Goal: Navigation & Orientation: Find specific page/section

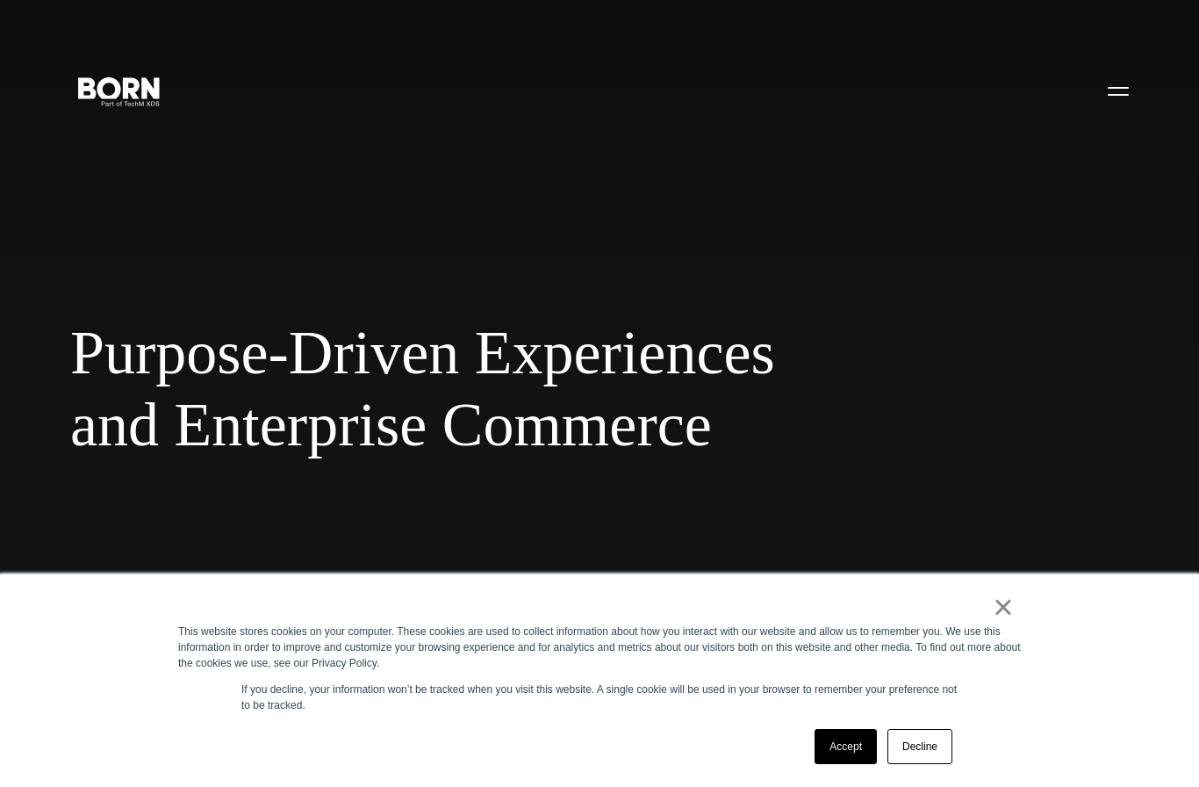
click at [1013, 609] on link "×" at bounding box center [1003, 607] width 21 height 16
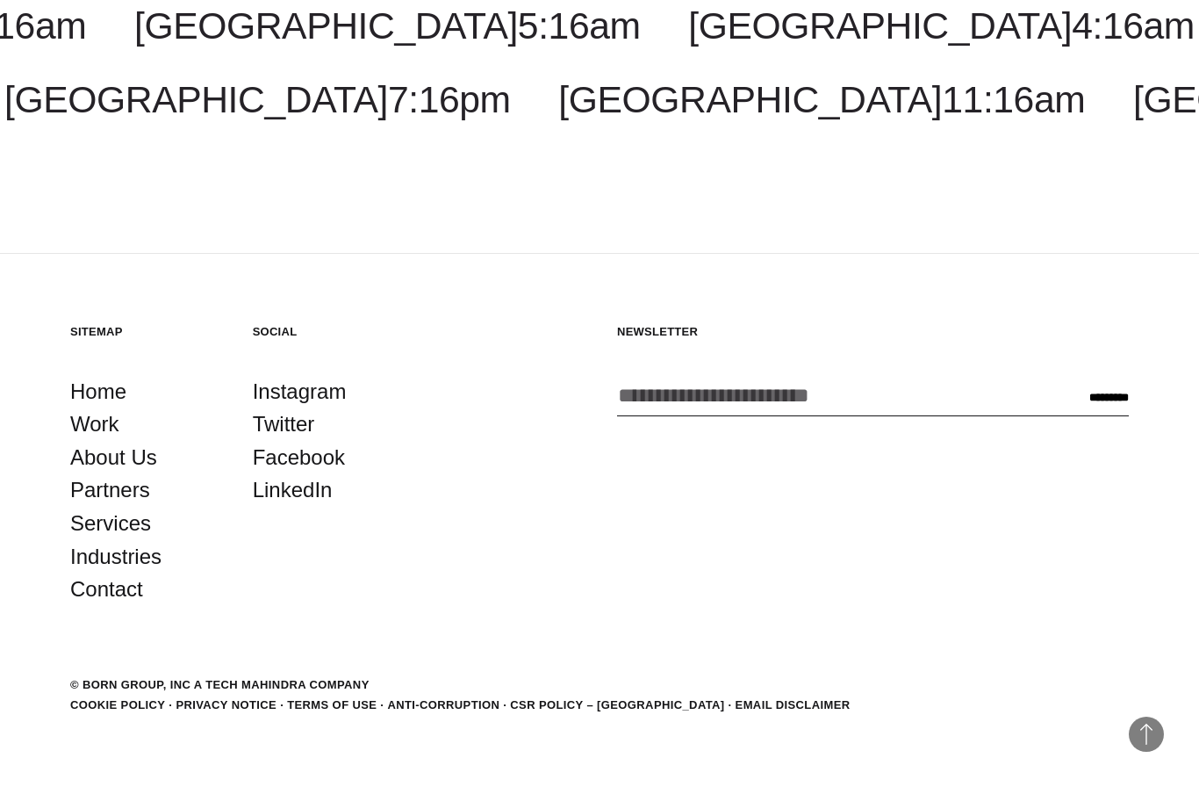
scroll to position [5750, 0]
click at [137, 474] on link "About Us" at bounding box center [113, 457] width 87 height 33
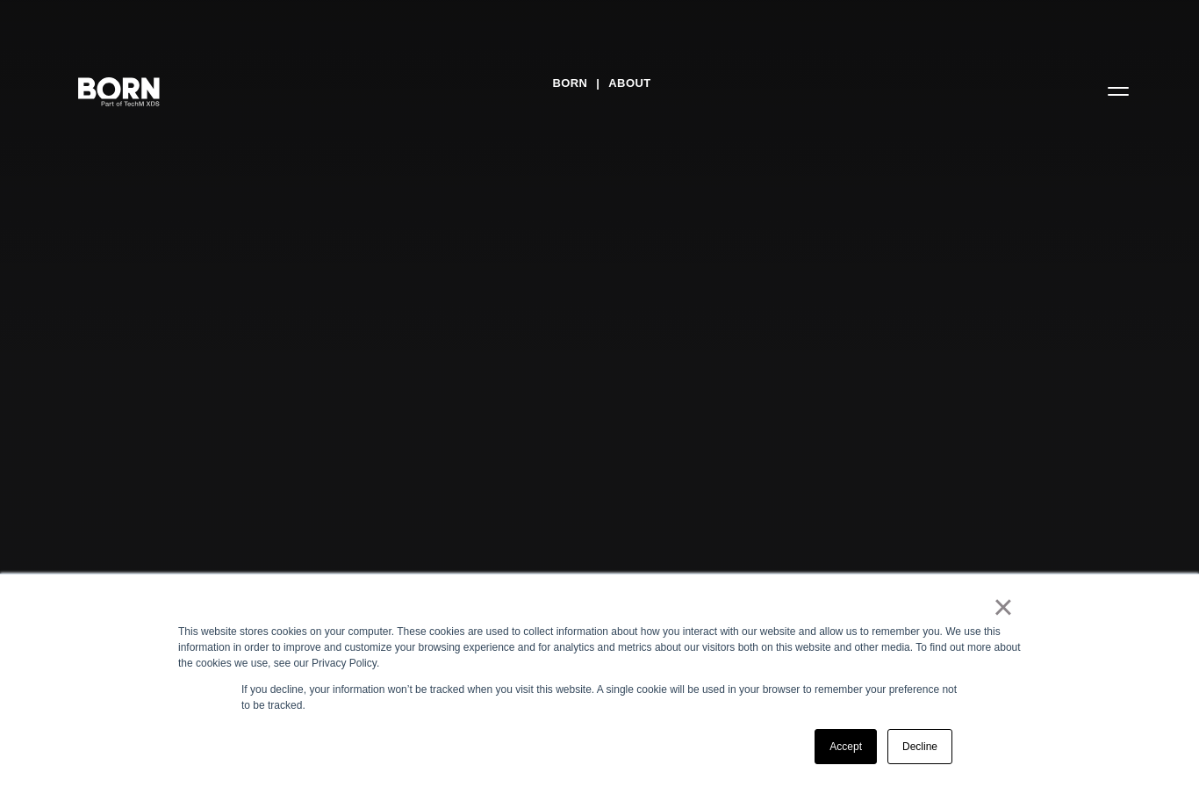
click at [910, 761] on link "Decline" at bounding box center [920, 746] width 65 height 35
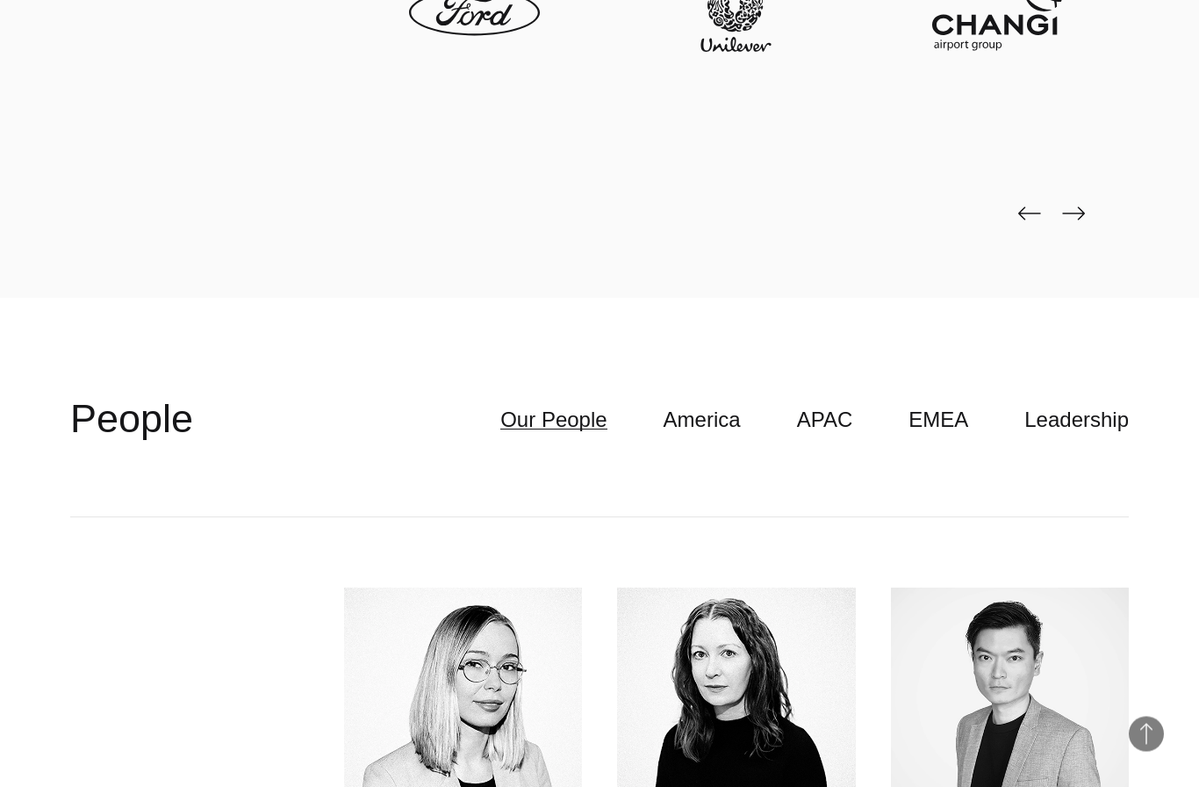
scroll to position [4849, 0]
click at [1082, 219] on img at bounding box center [1073, 212] width 23 height 14
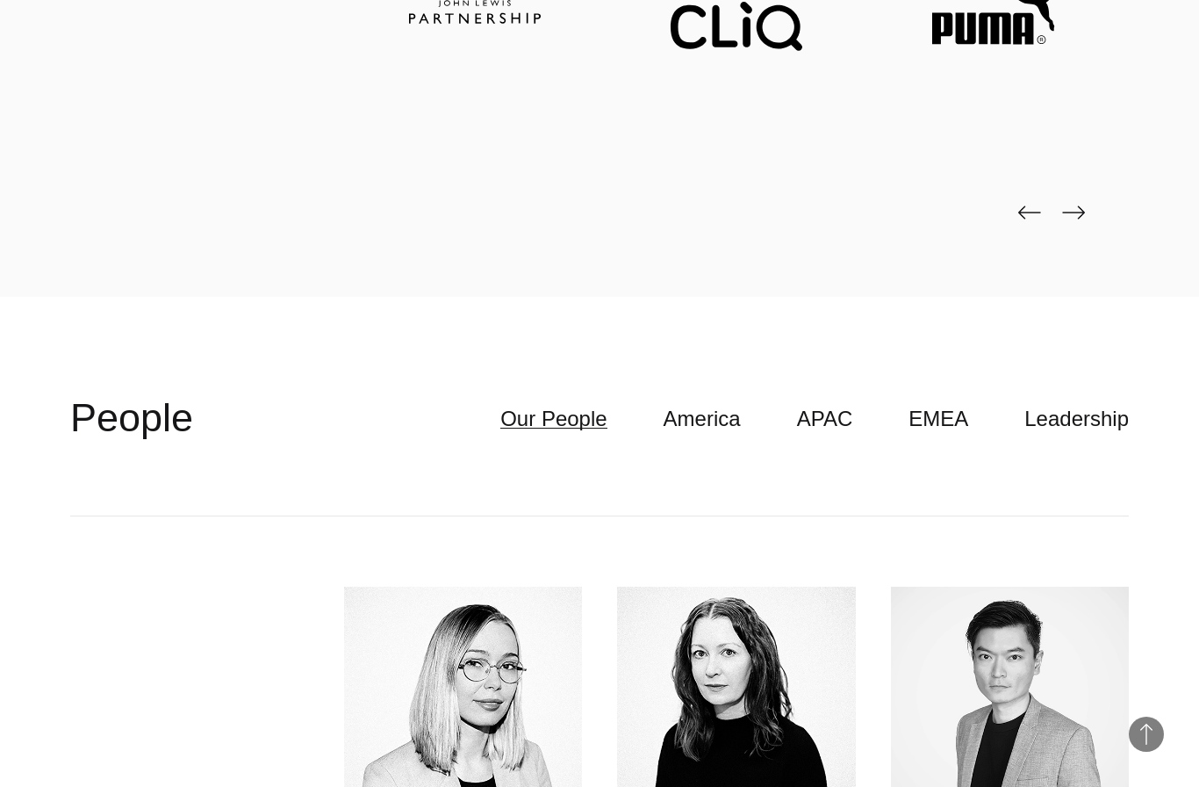
click at [1068, 219] on img at bounding box center [1073, 212] width 23 height 14
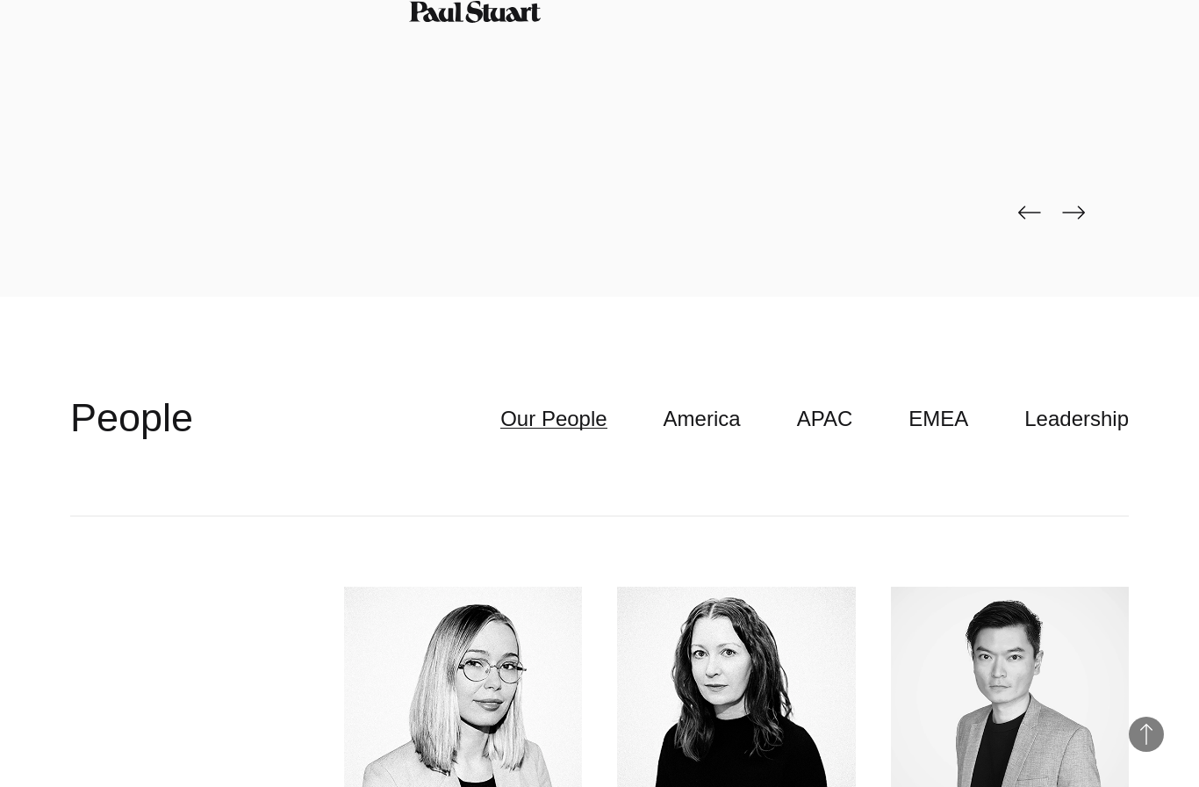
click at [1074, 219] on img at bounding box center [1073, 212] width 23 height 14
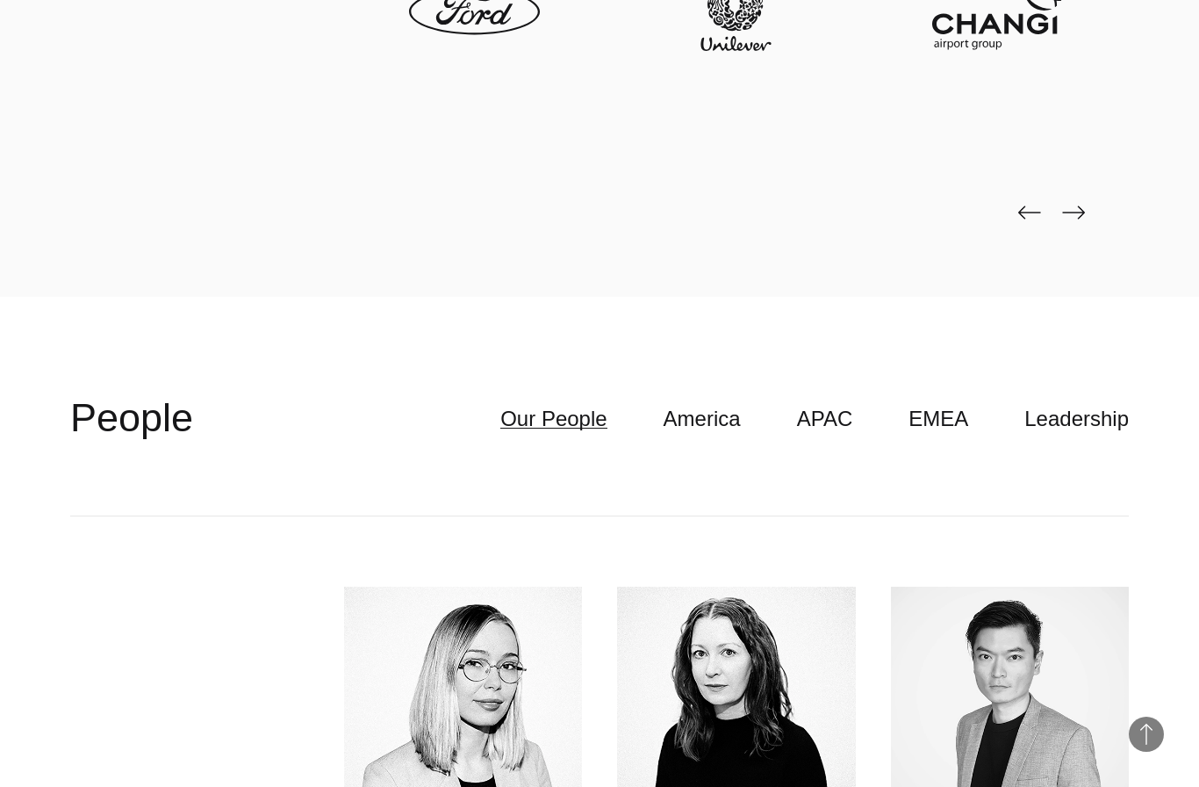
click at [1072, 219] on img at bounding box center [1073, 212] width 23 height 14
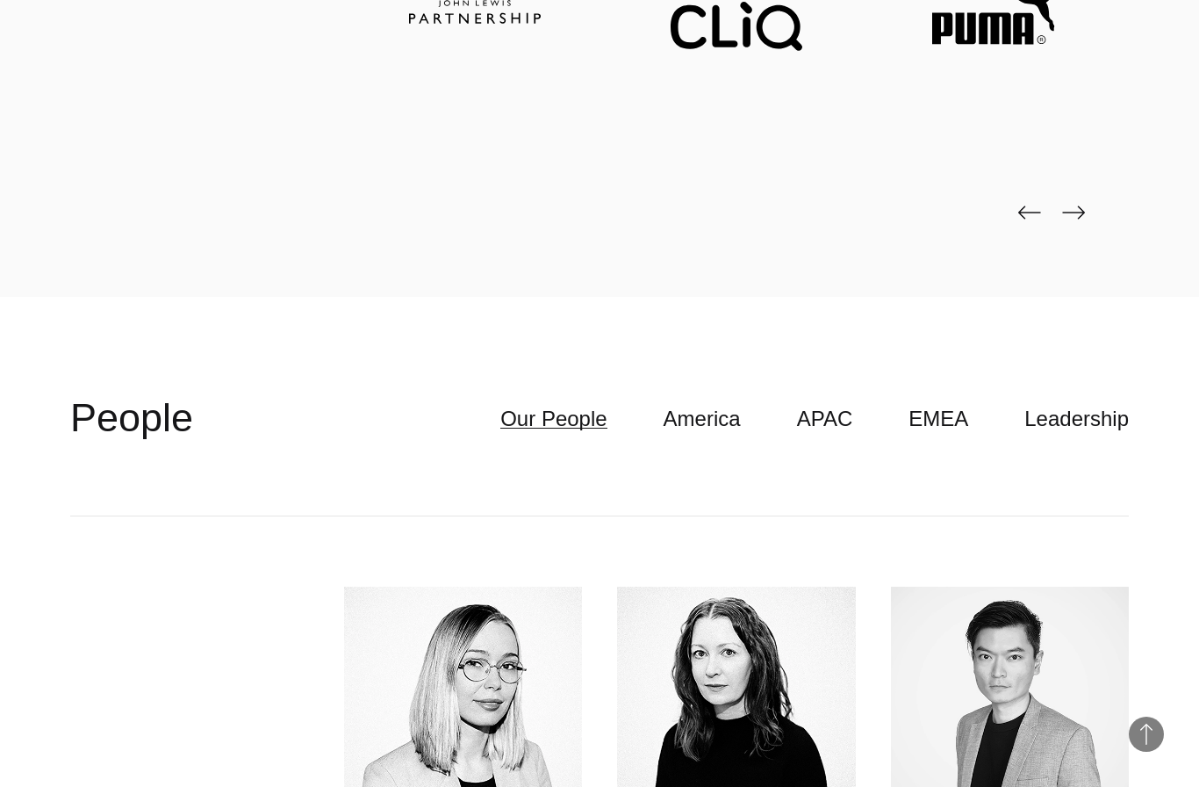
click at [1067, 219] on img at bounding box center [1073, 212] width 23 height 14
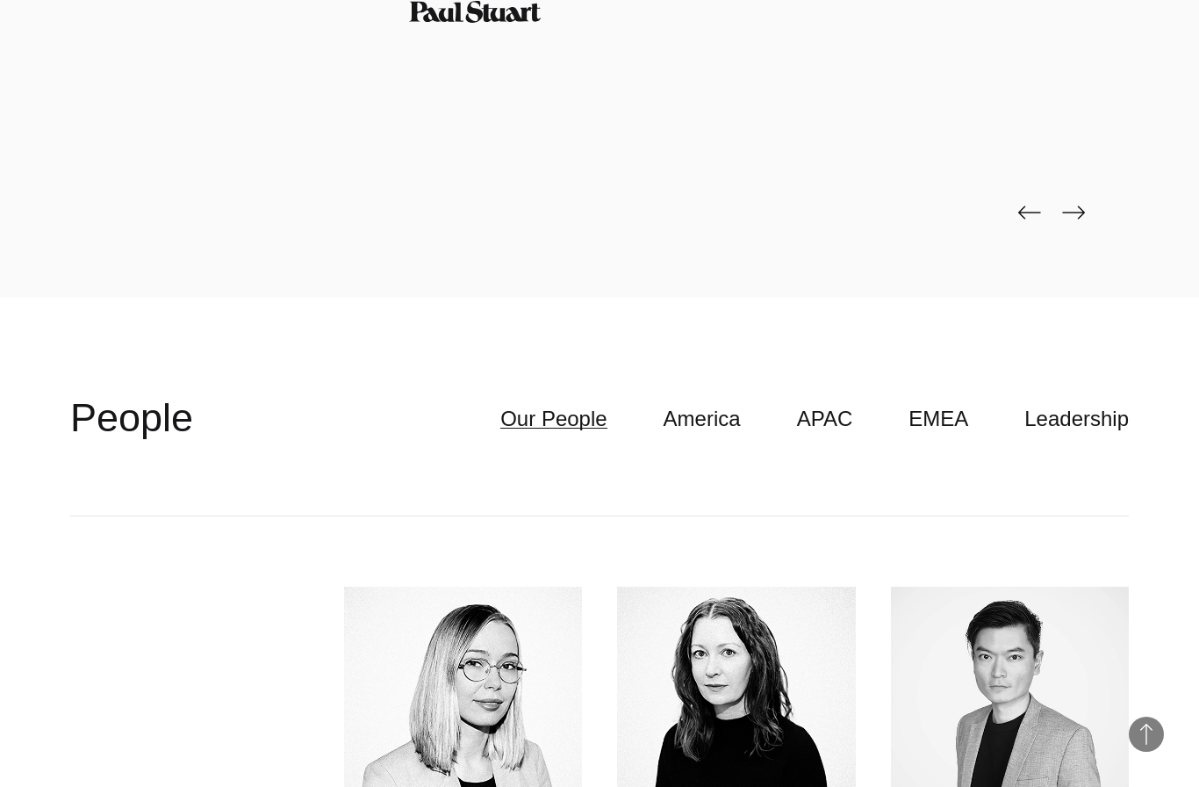
click at [1081, 219] on img at bounding box center [1073, 212] width 23 height 14
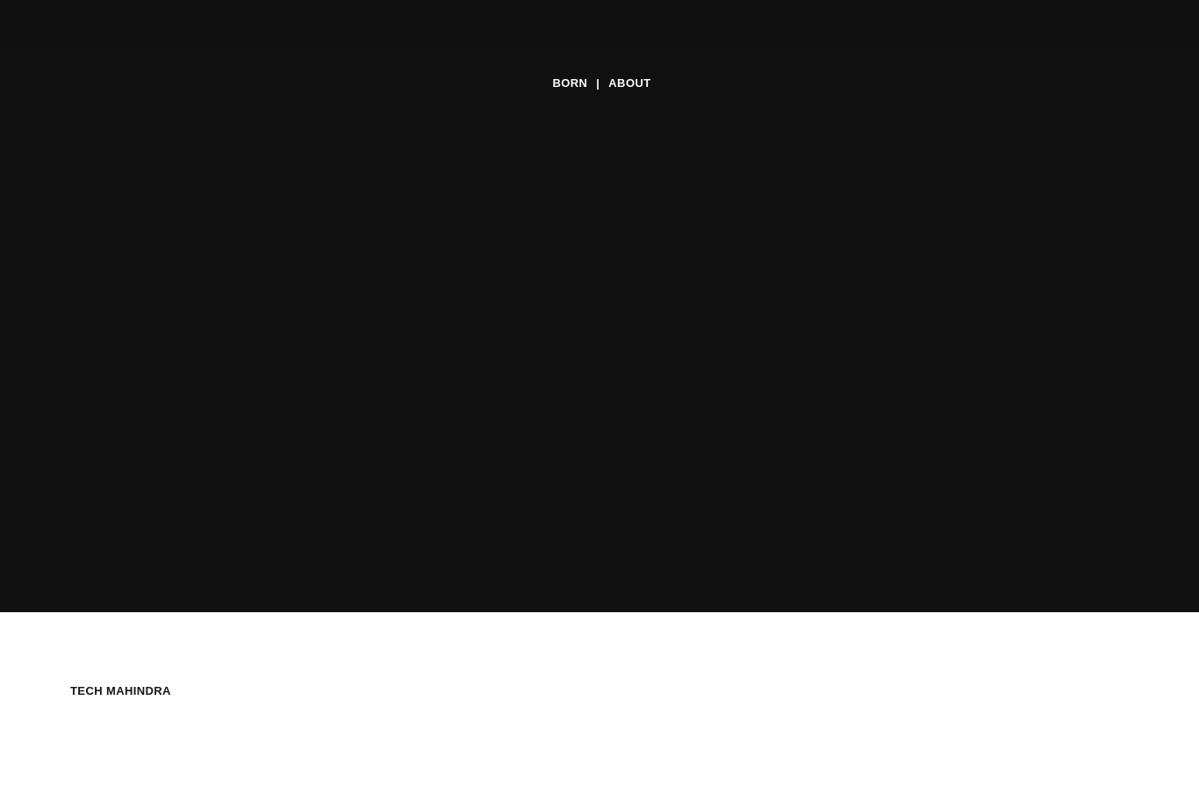
scroll to position [0, 0]
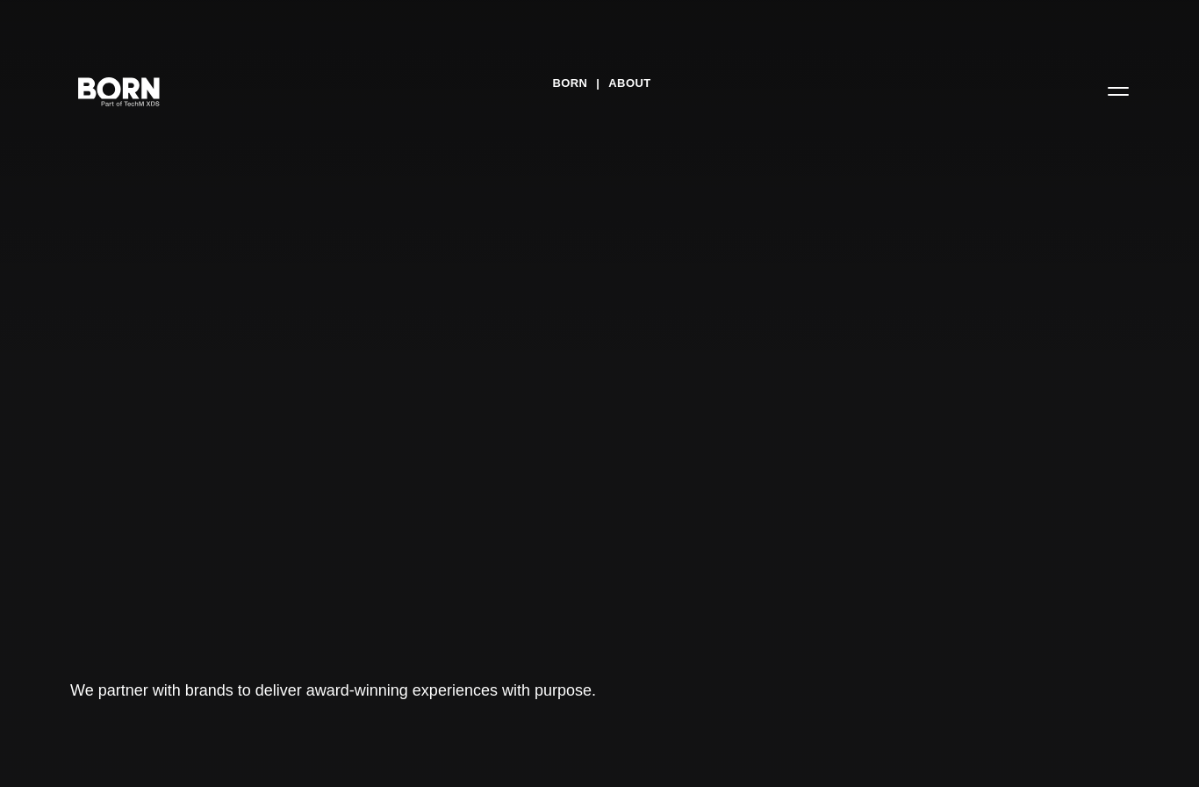
click at [1106, 91] on button "Primary Menu" at bounding box center [1118, 90] width 42 height 37
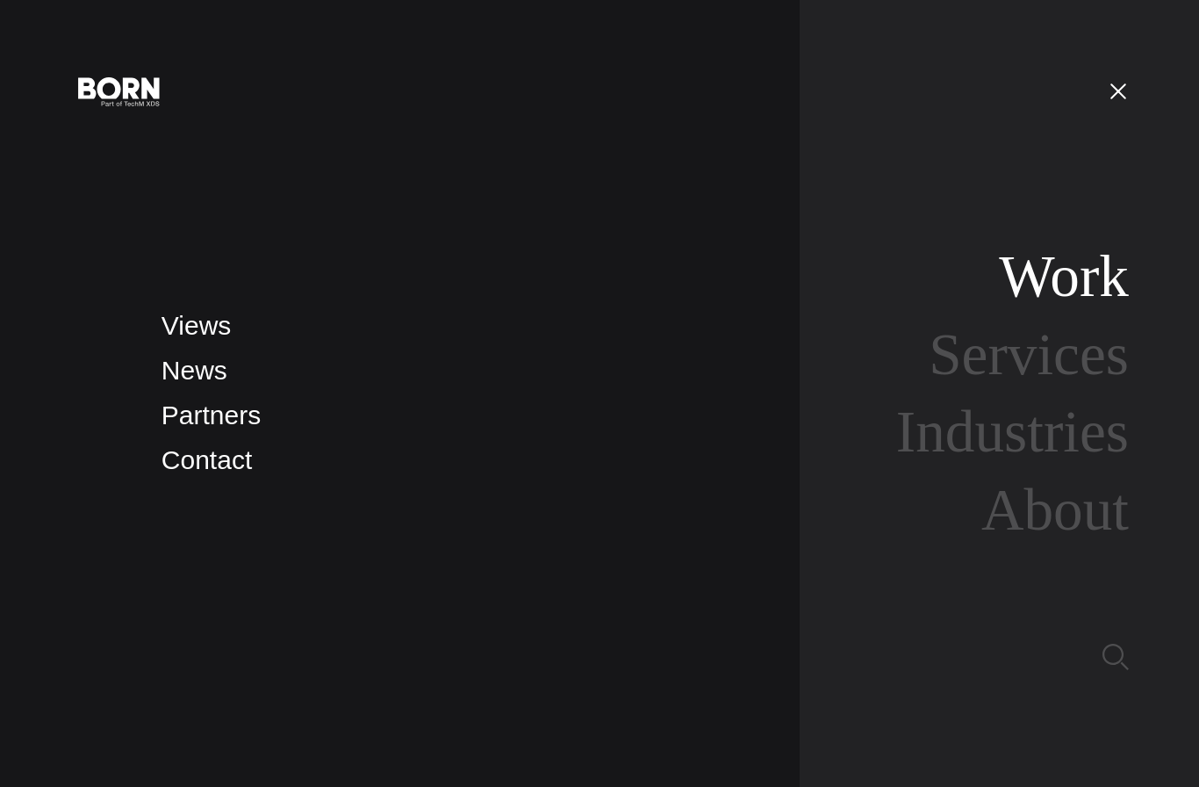
click at [1086, 309] on link "Work" at bounding box center [1064, 276] width 130 height 66
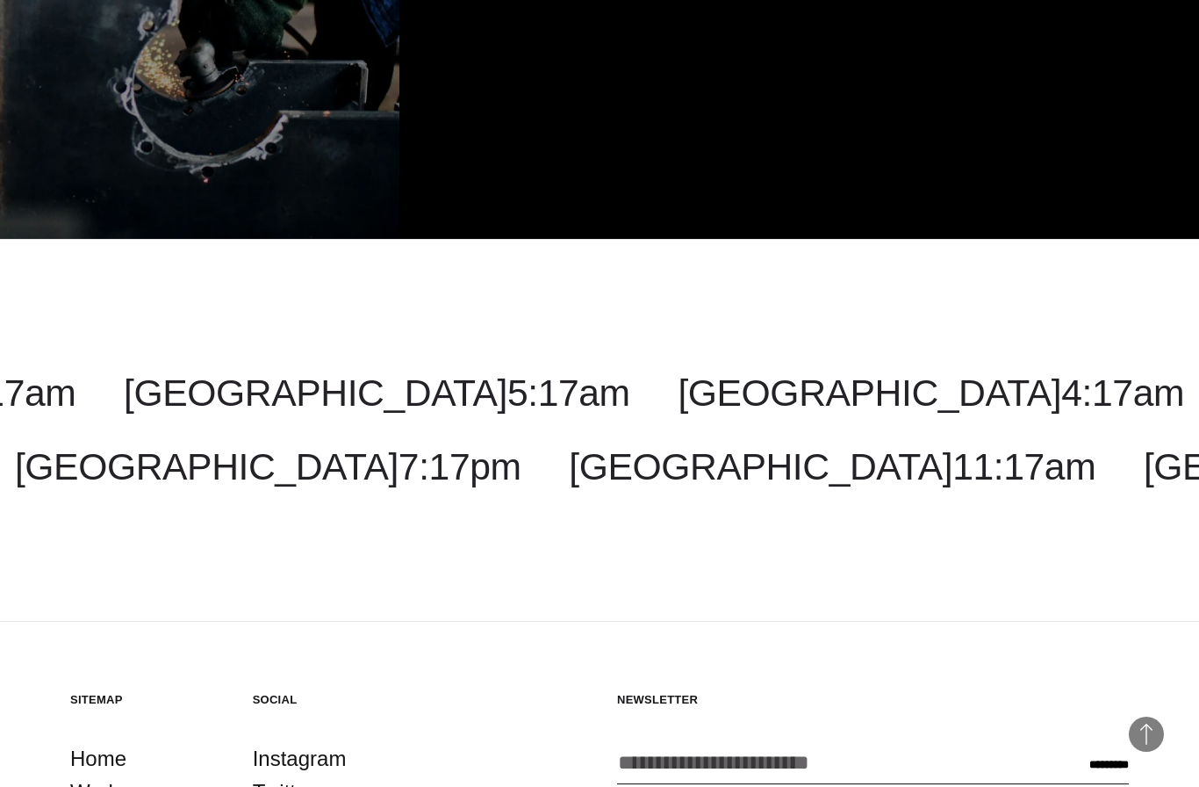
scroll to position [4862, 0]
